Goal: Obtain resource: Obtain resource

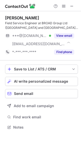
scroll to position [123, 81]
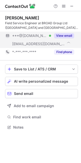
click at [58, 34] on button "View email" at bounding box center [64, 35] width 20 height 5
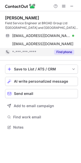
click at [67, 52] on button "Find phone" at bounding box center [64, 51] width 20 height 5
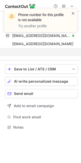
click at [74, 13] on span at bounding box center [73, 13] width 4 height 5
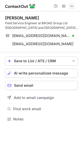
click at [73, 5] on span at bounding box center [72, 6] width 4 height 4
